Goal: Information Seeking & Learning: Learn about a topic

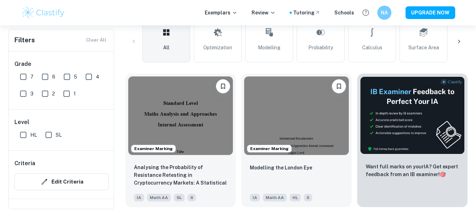
scroll to position [35, 0]
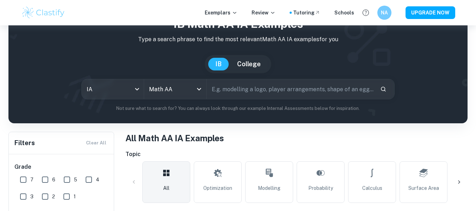
click at [215, 92] on input "text" at bounding box center [291, 89] width 168 height 20
type input "landing badminton"
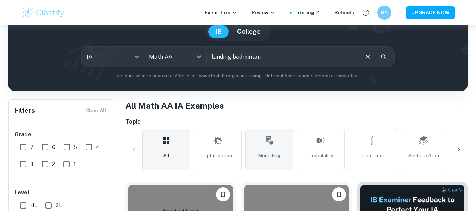
scroll to position [106, 0]
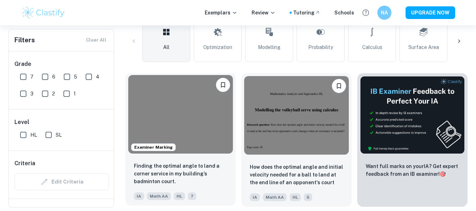
scroll to position [211, 0]
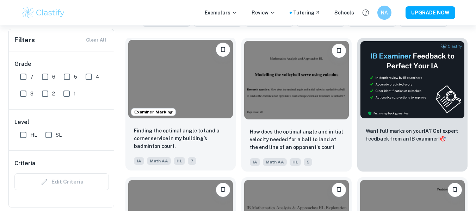
click at [192, 101] on img at bounding box center [180, 79] width 105 height 79
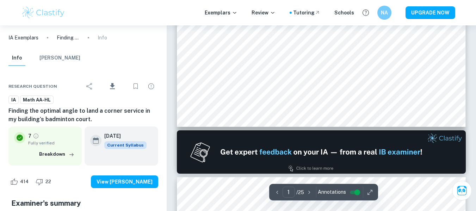
scroll to position [247, 0]
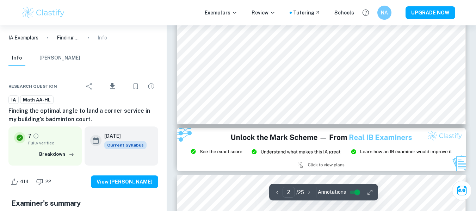
type input "3"
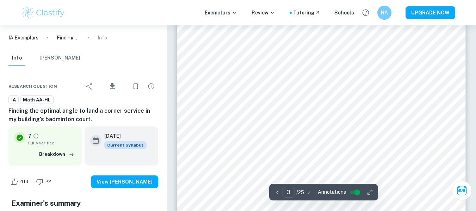
scroll to position [1127, 0]
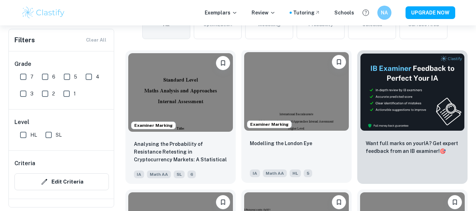
scroll to position [211, 0]
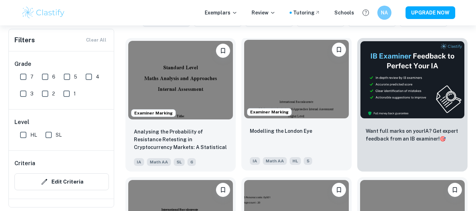
click at [293, 103] on img at bounding box center [296, 79] width 105 height 79
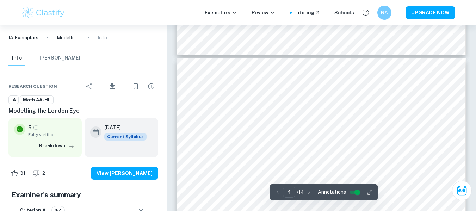
type input "3"
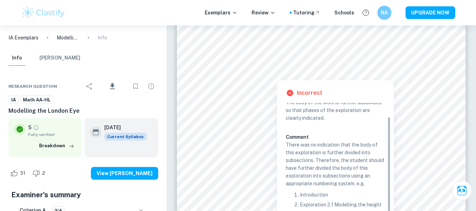
scroll to position [18, 0]
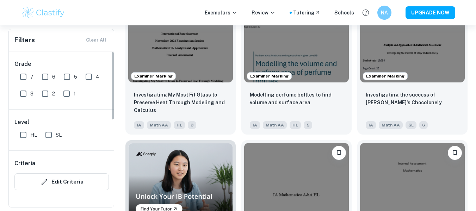
scroll to position [387, 0]
drag, startPoint x: 19, startPoint y: 77, endPoint x: 51, endPoint y: 109, distance: 45.8
click at [19, 77] on input "7" at bounding box center [23, 77] width 14 height 14
checkbox input "true"
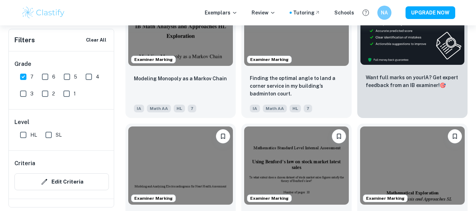
scroll to position [352, 0]
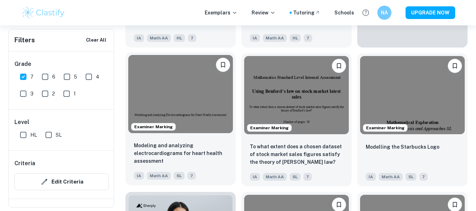
click at [184, 108] on img at bounding box center [180, 94] width 105 height 79
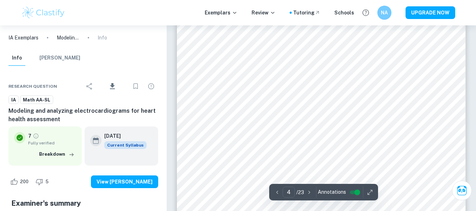
scroll to position [1444, 0]
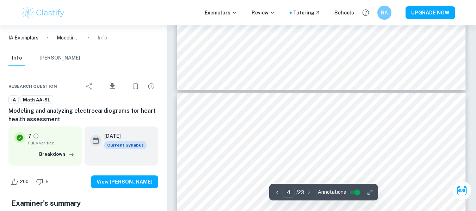
type input "3"
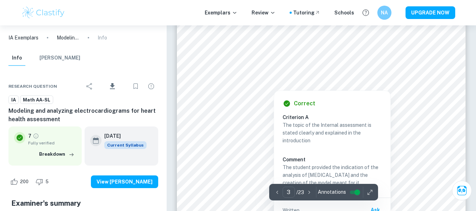
scroll to position [1127, 0]
